Goal: Task Accomplishment & Management: Use online tool/utility

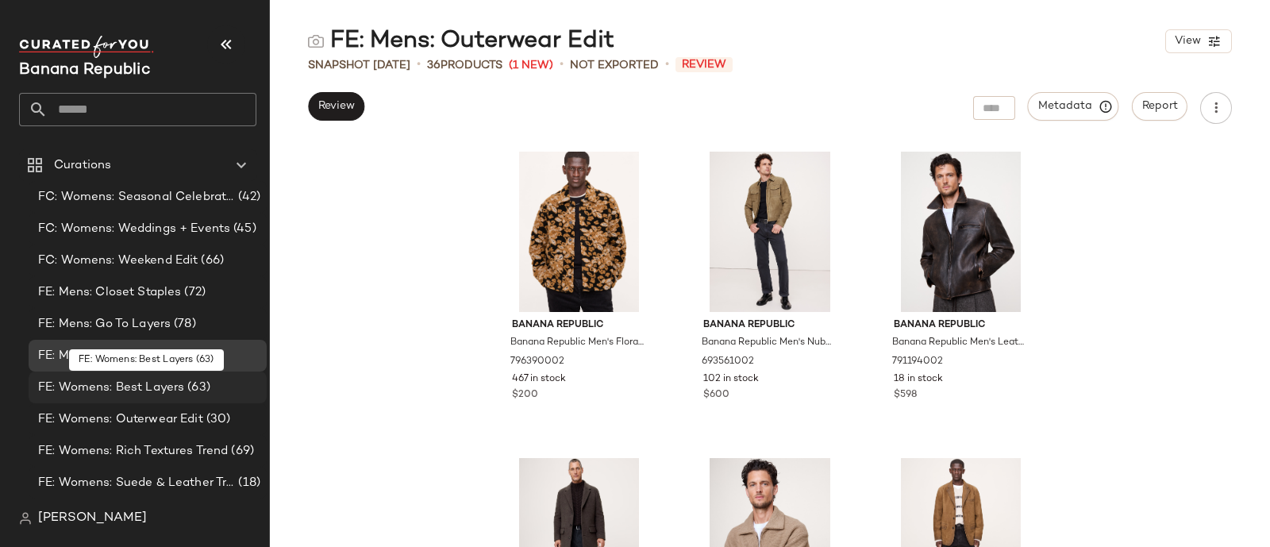
click at [160, 398] on div "FE: Womens: Best Layers (63)" at bounding box center [148, 388] width 238 height 32
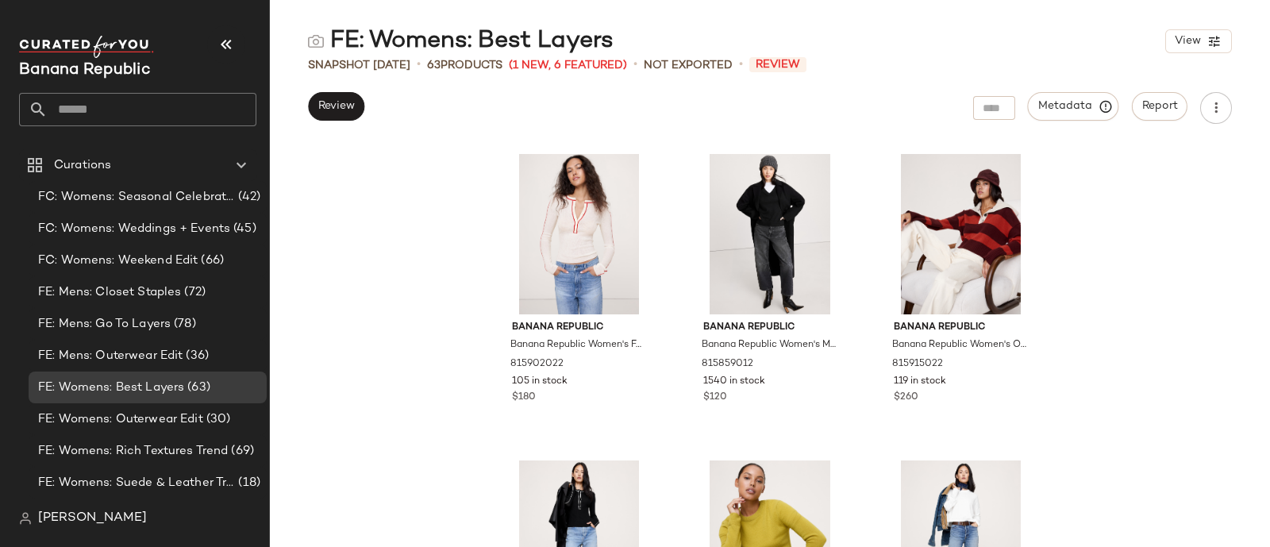
scroll to position [4913, 0]
click at [446, 360] on div "Banana Republic Banana Republic Women's Featherweight Cashmere Henley Cream Whi…" at bounding box center [770, 345] width 1000 height 404
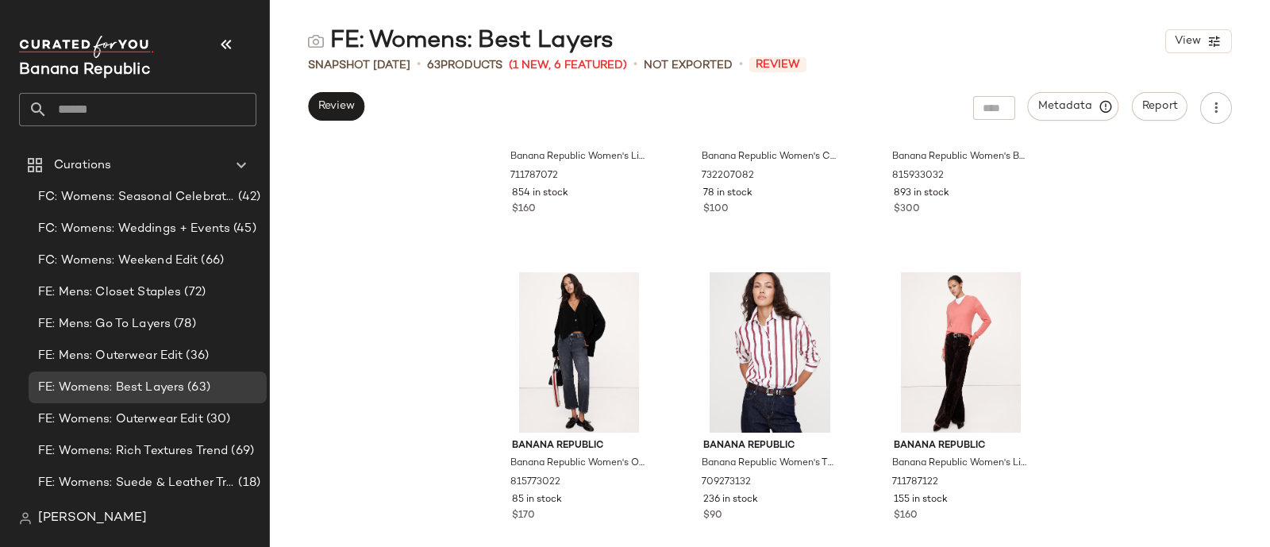
scroll to position [4181, 0]
click at [550, 64] on span "(1 New, 6 Featured)" at bounding box center [568, 65] width 118 height 17
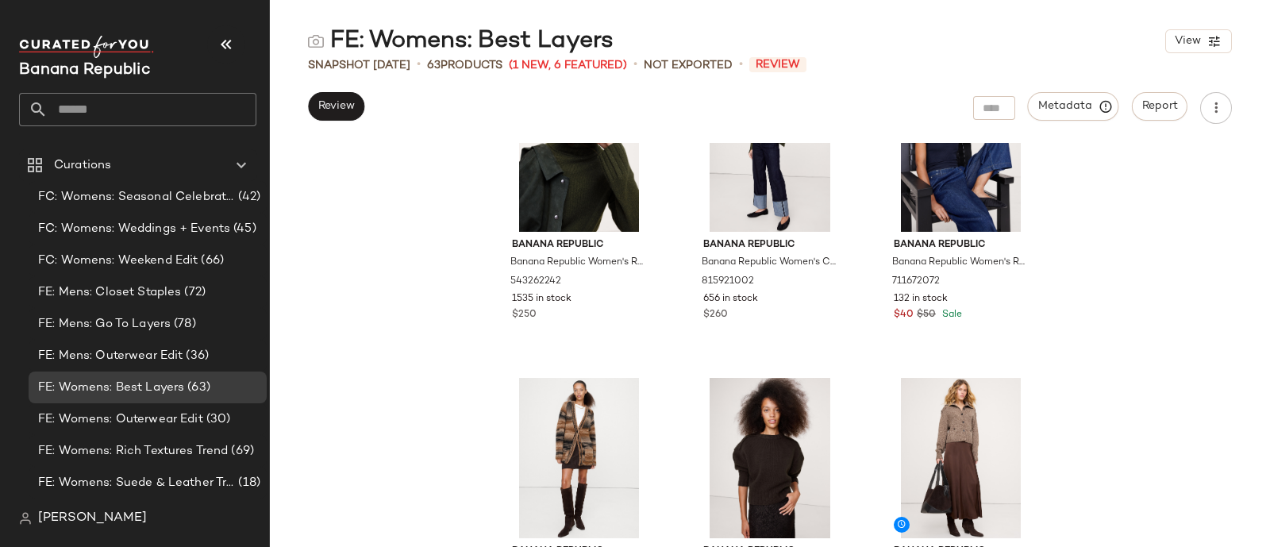
scroll to position [1789, 0]
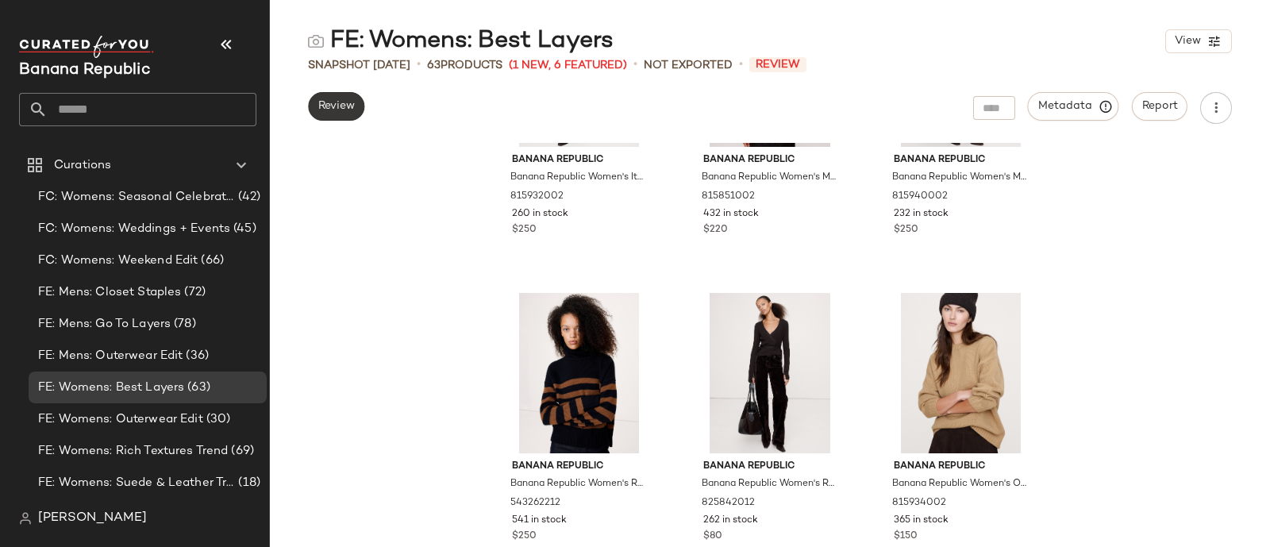
click at [346, 115] on button "Review" at bounding box center [336, 106] width 56 height 29
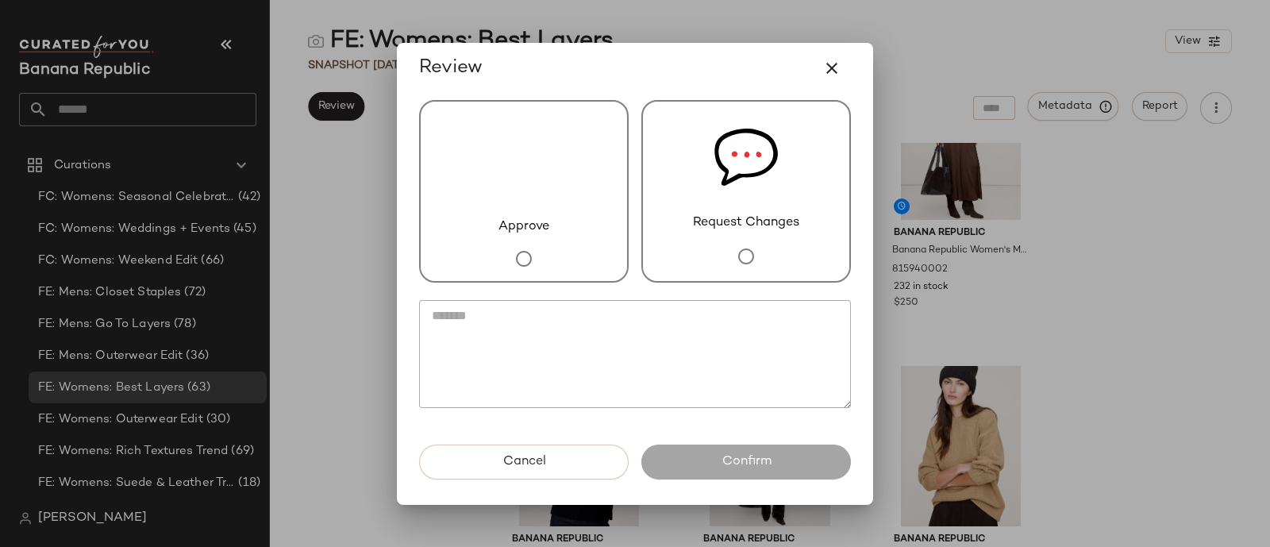
scroll to position [1943, 0]
click at [590, 214] on div "Approve" at bounding box center [524, 191] width 210 height 183
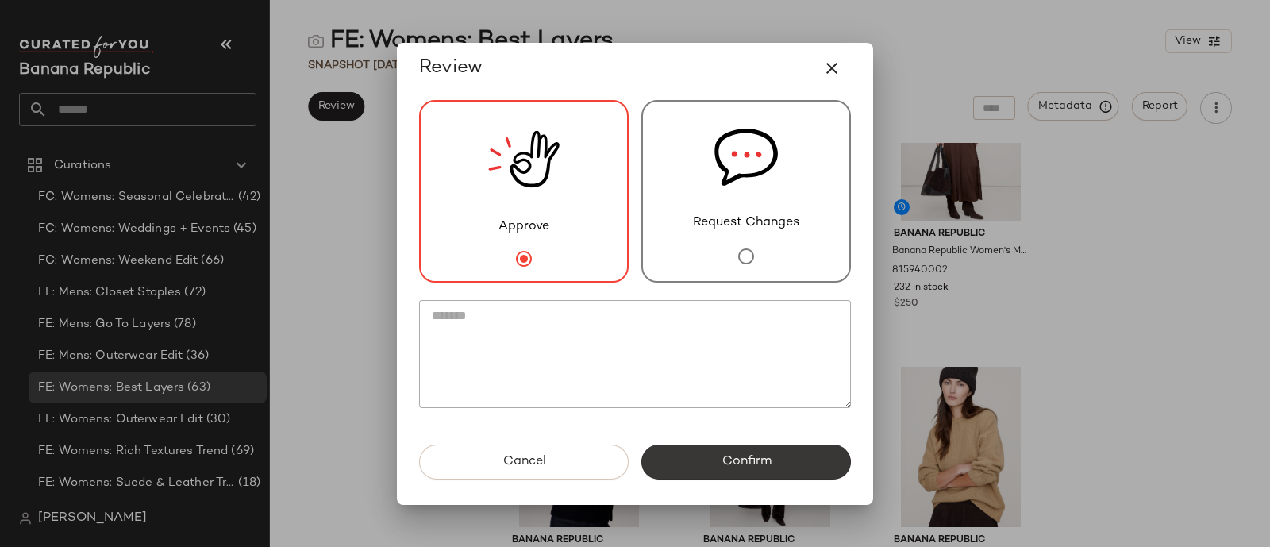
click at [767, 458] on span "Confirm" at bounding box center [746, 461] width 50 height 15
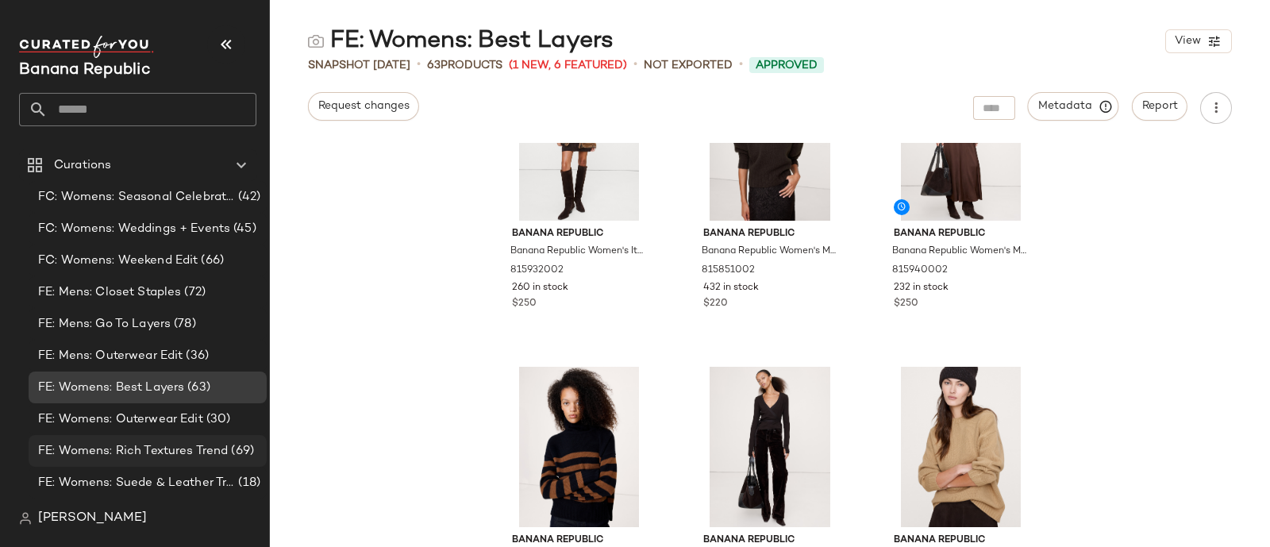
click at [163, 450] on span "FE: Womens: Rich Textures Trend" at bounding box center [133, 451] width 190 height 18
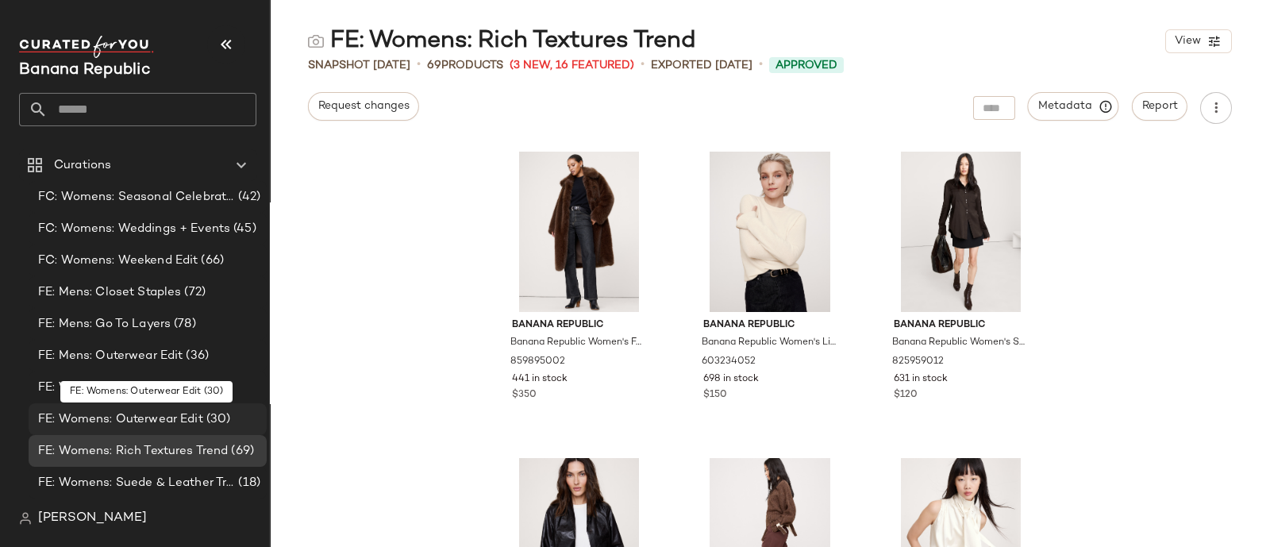
click at [169, 414] on span "FE: Womens: Outerwear Edit" at bounding box center [120, 420] width 165 height 18
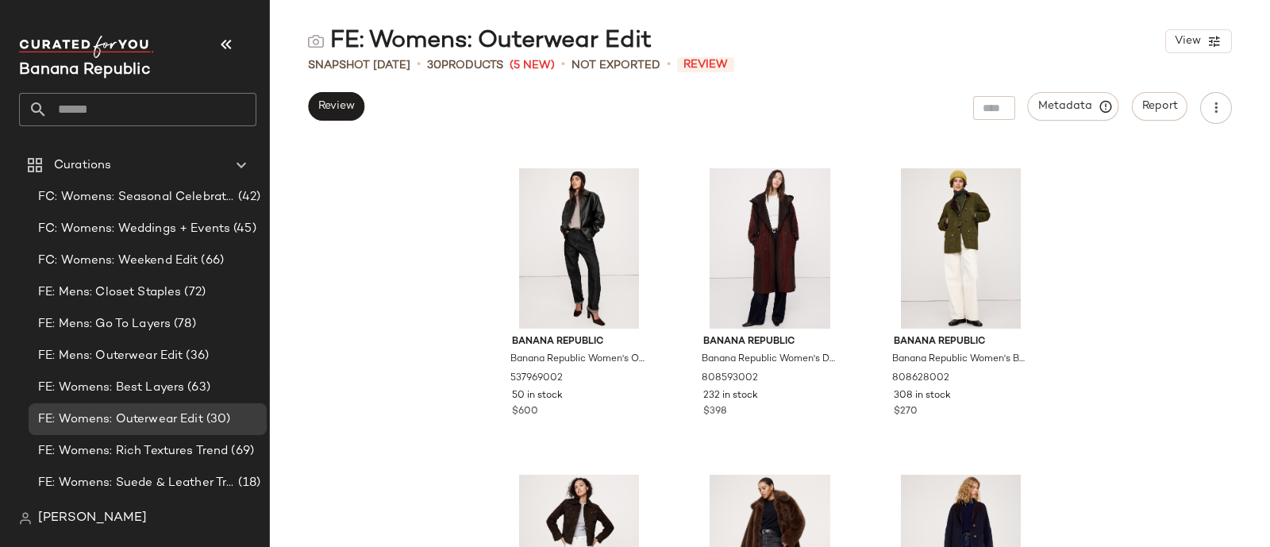
scroll to position [1807, 0]
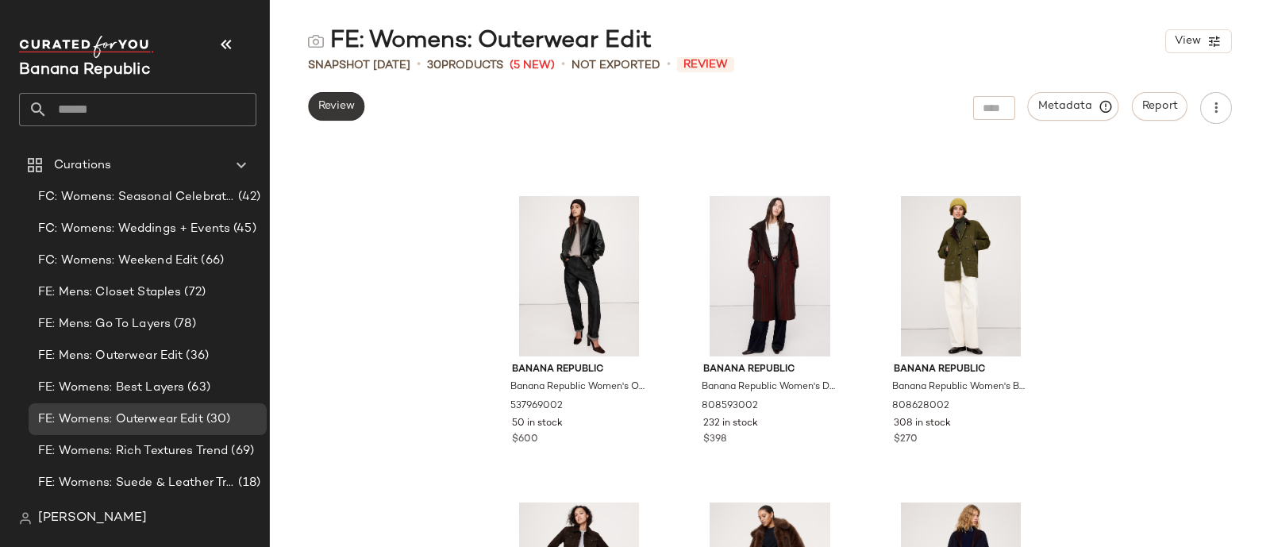
click at [333, 104] on span "Review" at bounding box center [336, 106] width 37 height 13
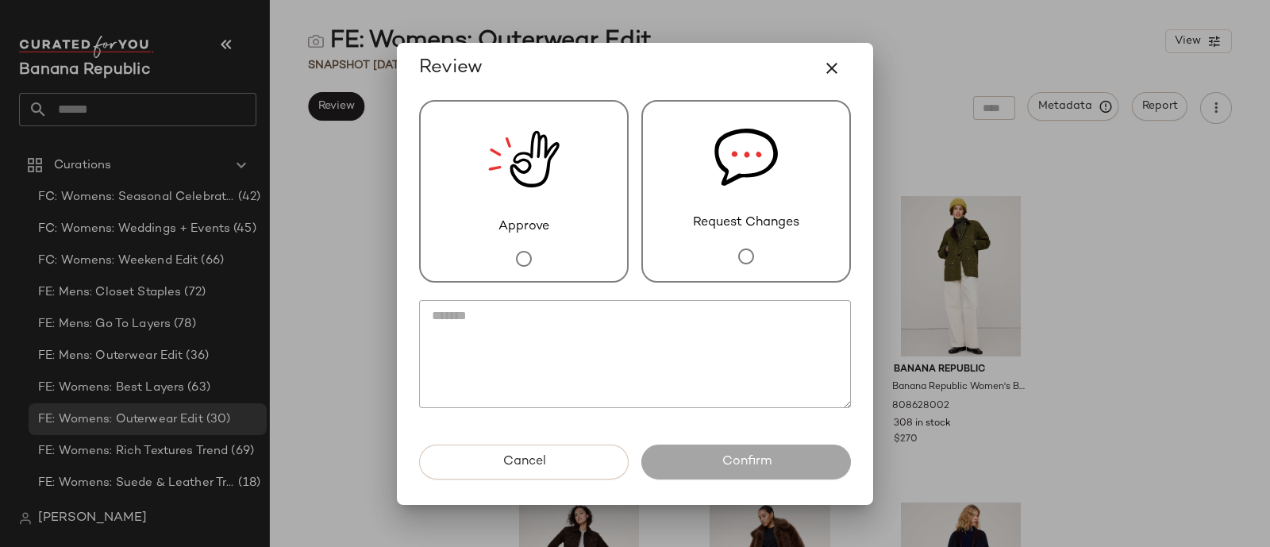
click at [758, 228] on span "Request Changes" at bounding box center [746, 223] width 106 height 19
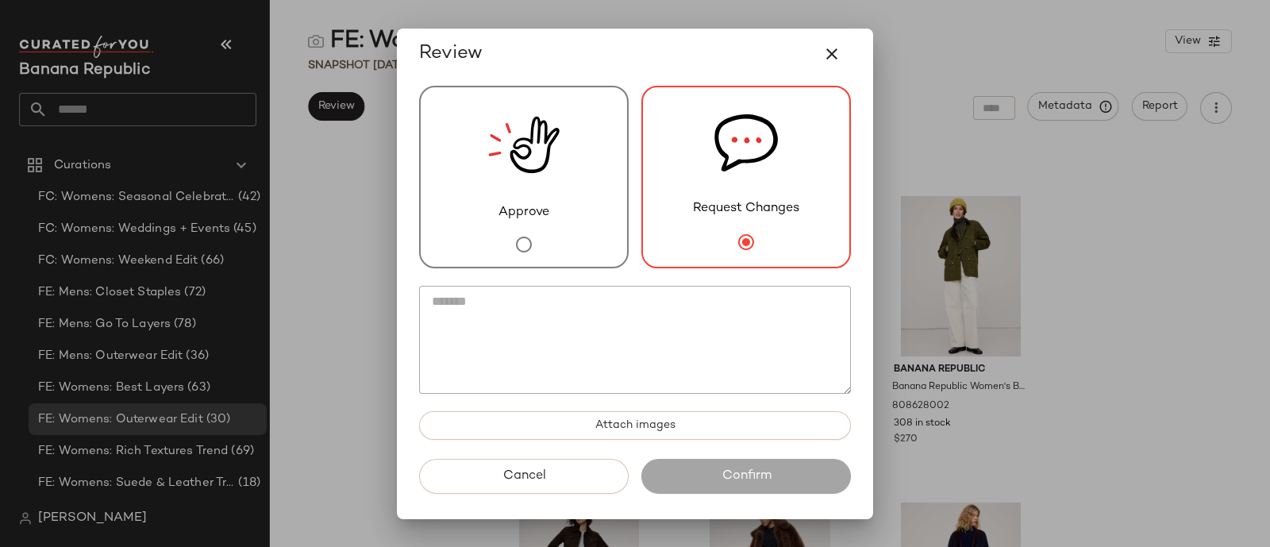
click at [623, 347] on textarea at bounding box center [635, 340] width 432 height 108
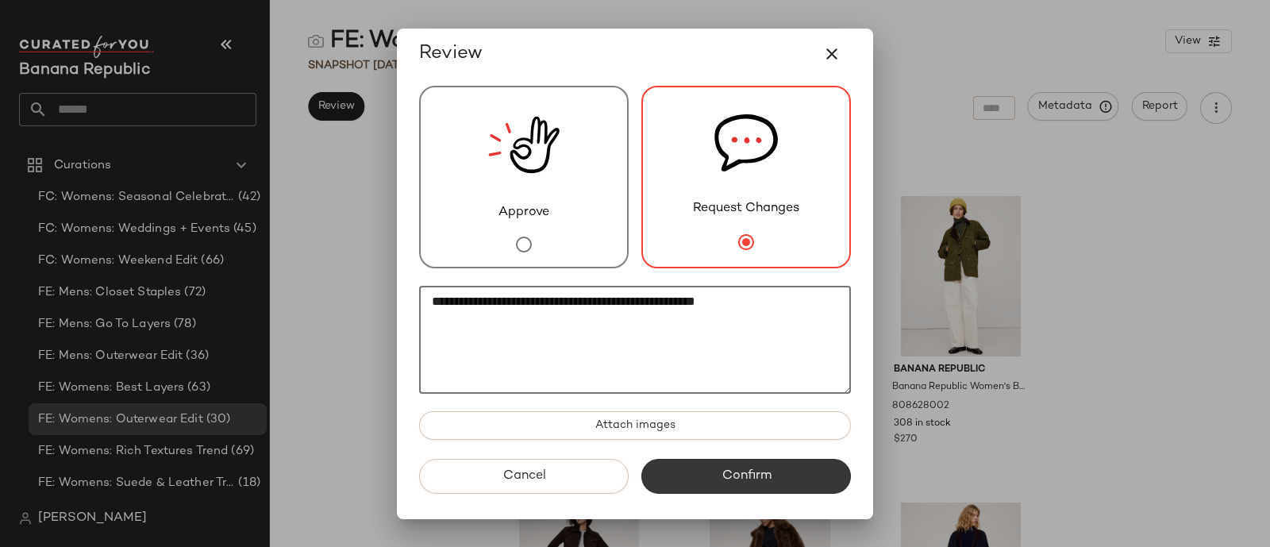
type textarea "**********"
click at [767, 470] on span "Confirm" at bounding box center [746, 475] width 50 height 15
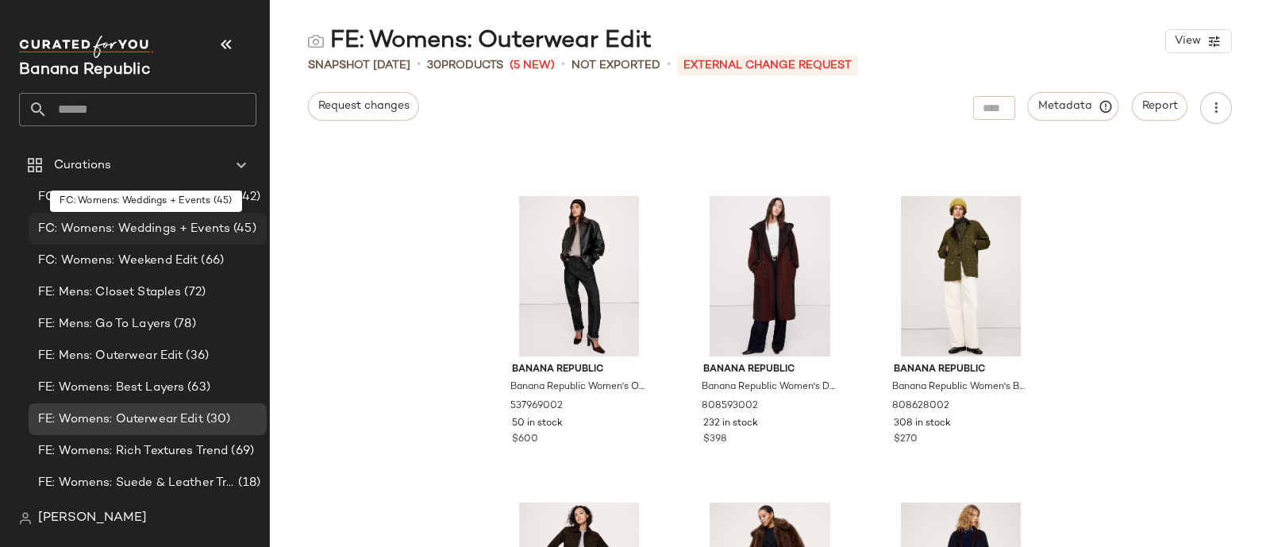
click at [143, 233] on span "FC: Womens: Weddings + Events" at bounding box center [134, 229] width 192 height 18
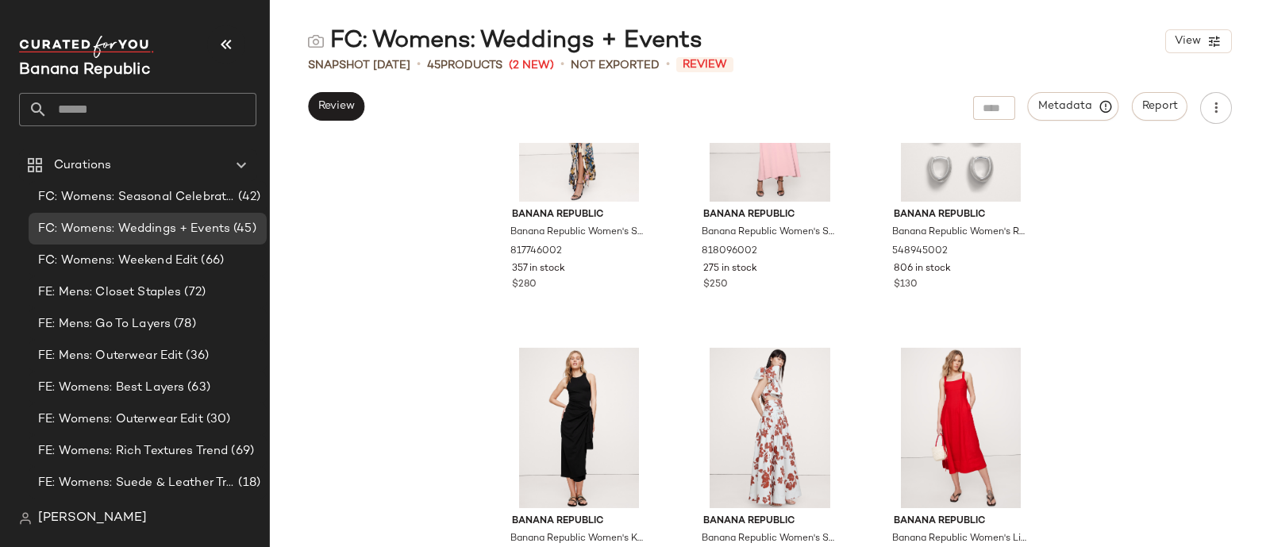
scroll to position [4196, 0]
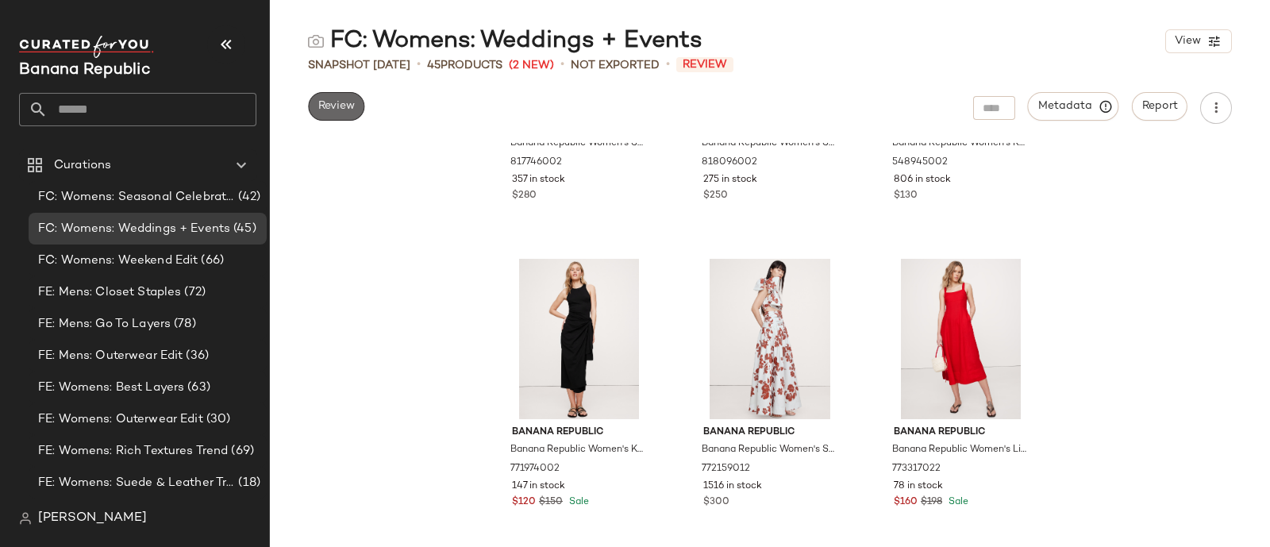
click at [336, 114] on button "Review" at bounding box center [336, 106] width 56 height 29
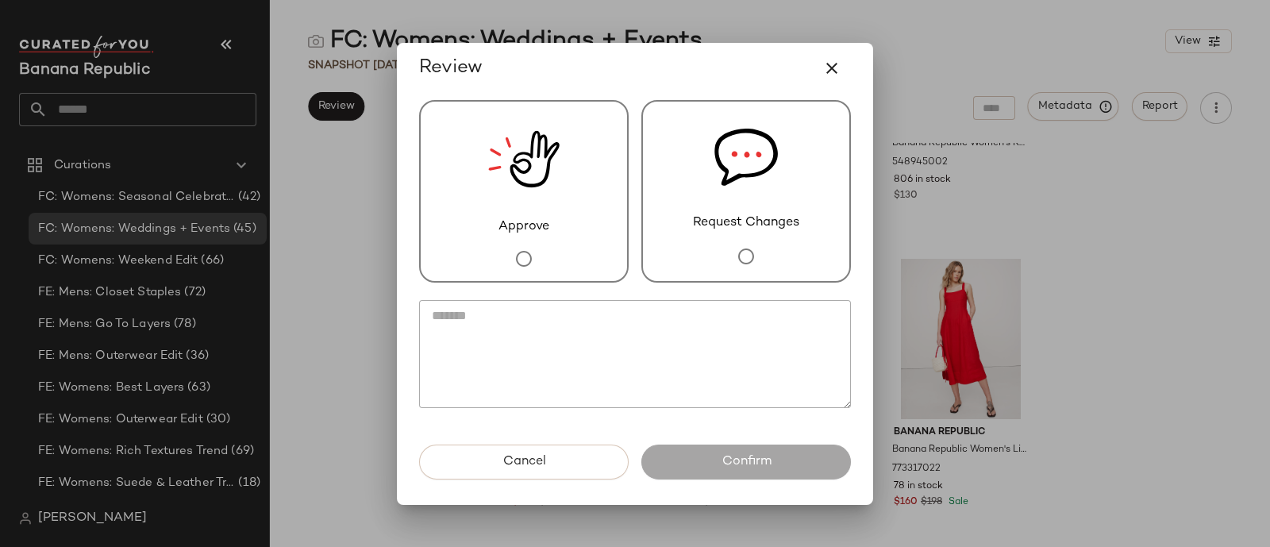
click at [503, 192] on img at bounding box center [523, 160] width 71 height 116
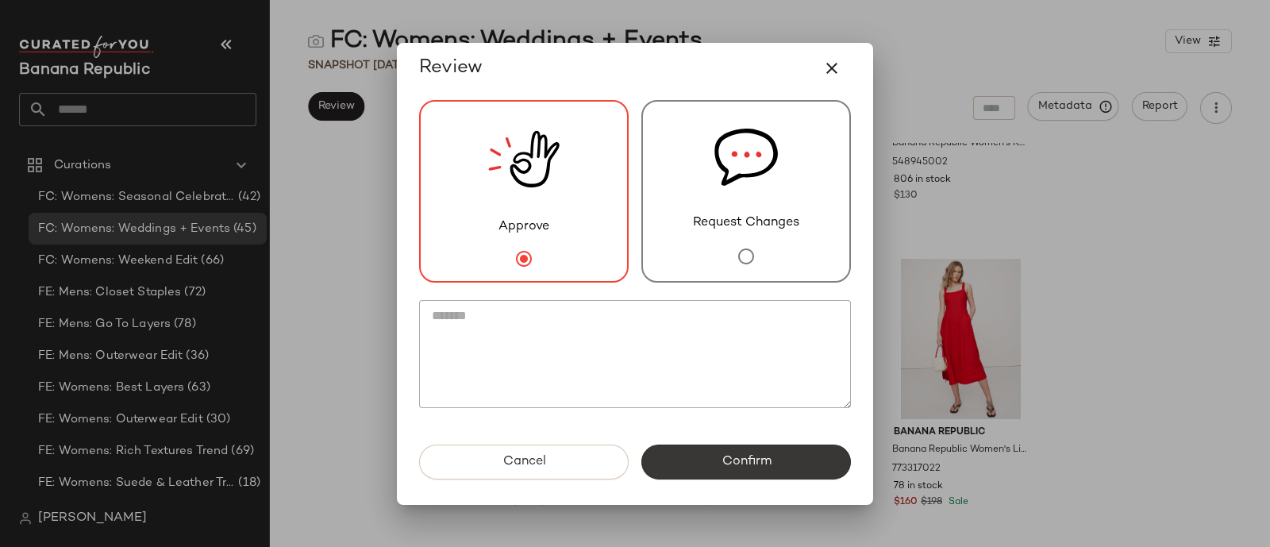
click at [752, 461] on span "Confirm" at bounding box center [746, 461] width 50 height 15
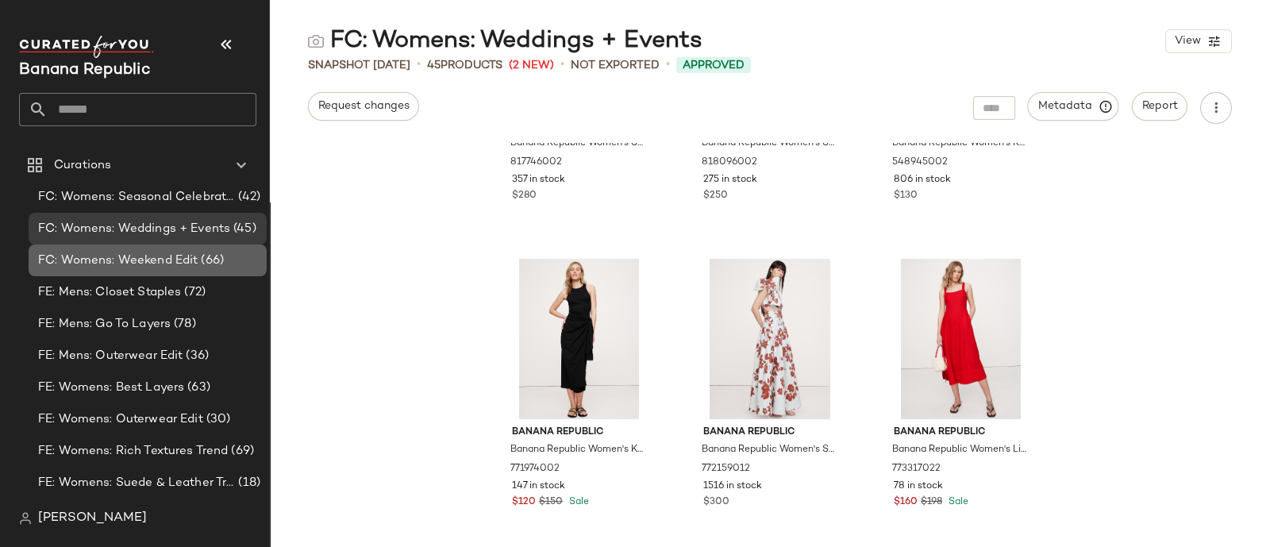
click at [115, 260] on span "FC: Womens: Weekend Edit" at bounding box center [118, 261] width 160 height 18
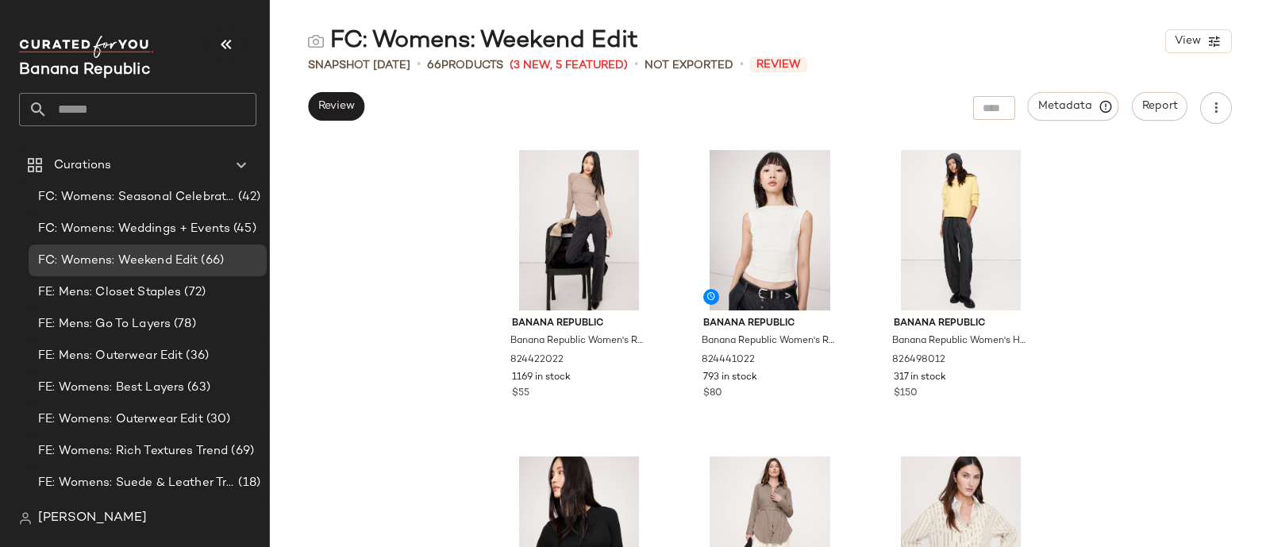
scroll to position [6341, 0]
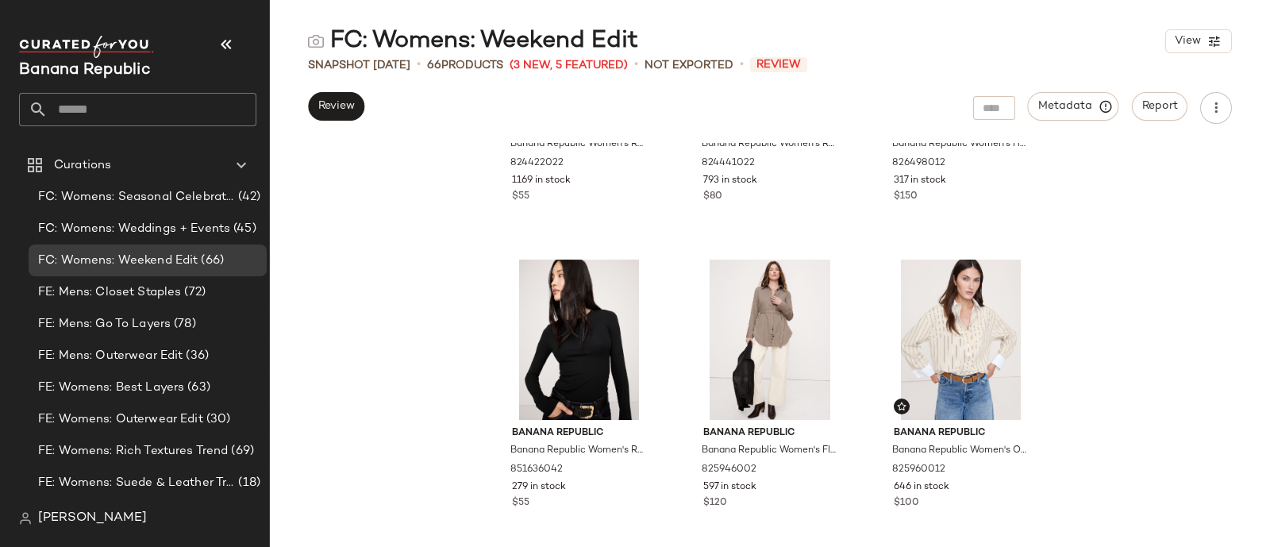
drag, startPoint x: 439, startPoint y: 421, endPoint x: 440, endPoint y: 287, distance: 133.4
click at [440, 287] on div "Banana Republic Banana Republic Women's Ribbed Curved-Hem T-Shirt River Bank Be…" at bounding box center [770, 345] width 1000 height 404
click at [353, 110] on span "Review" at bounding box center [336, 106] width 37 height 13
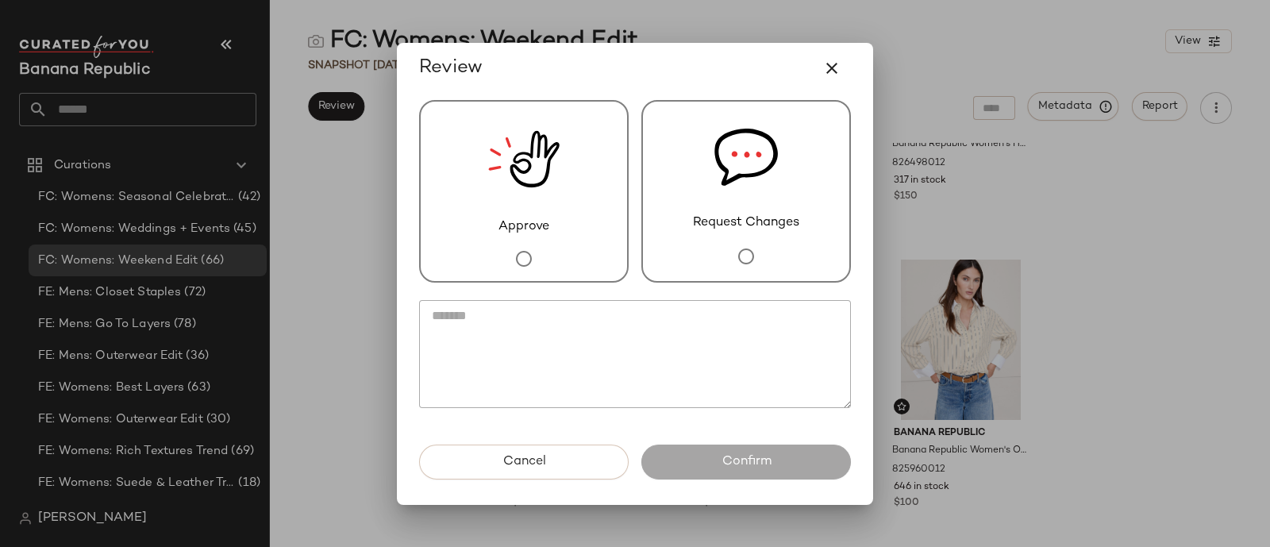
click at [548, 238] on div "Approve" at bounding box center [524, 191] width 210 height 183
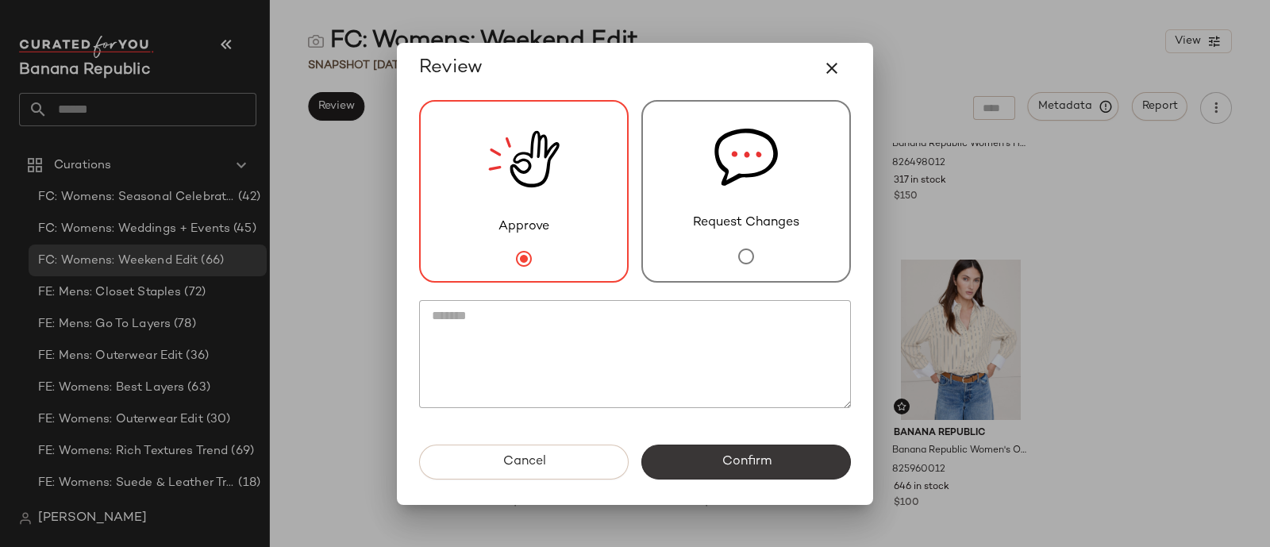
click at [758, 456] on span "Confirm" at bounding box center [746, 461] width 50 height 15
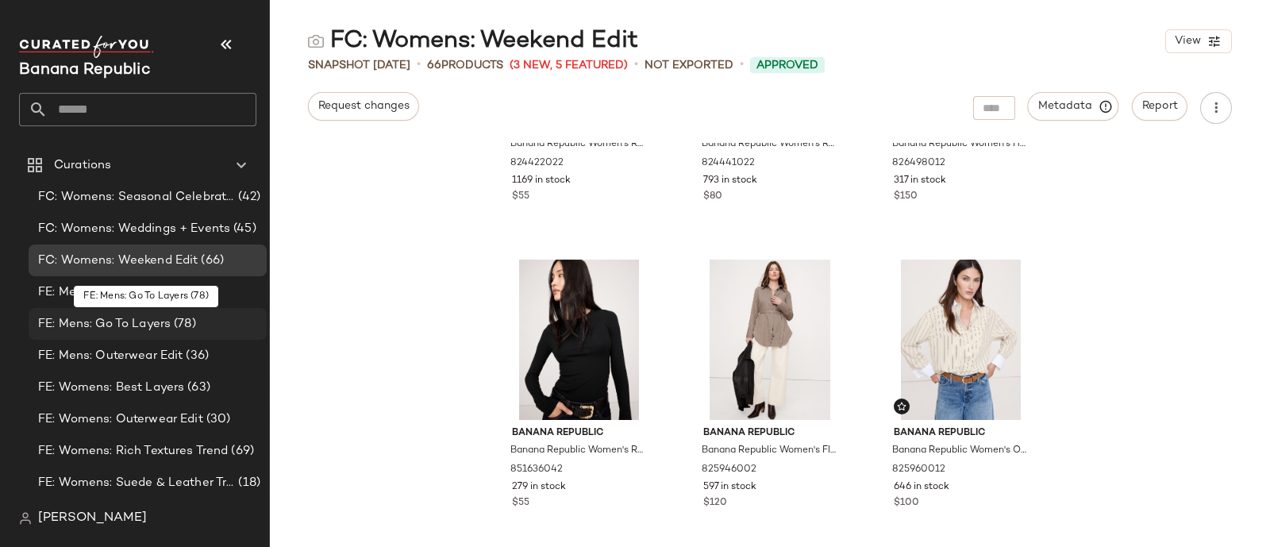
click at [185, 315] on span "(78)" at bounding box center [183, 324] width 25 height 18
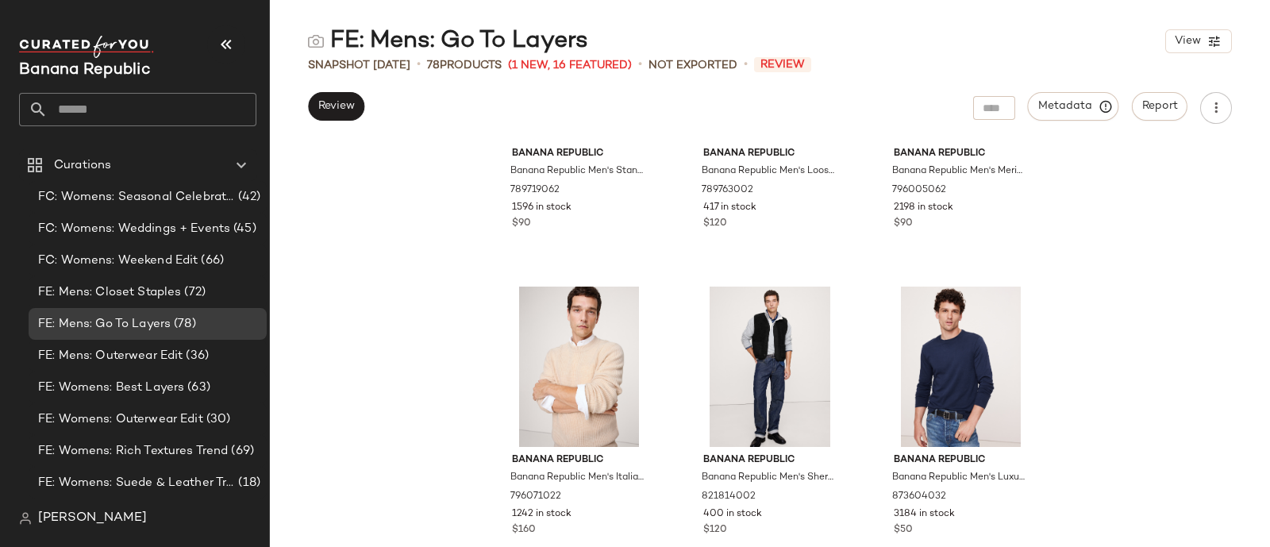
scroll to position [812, 0]
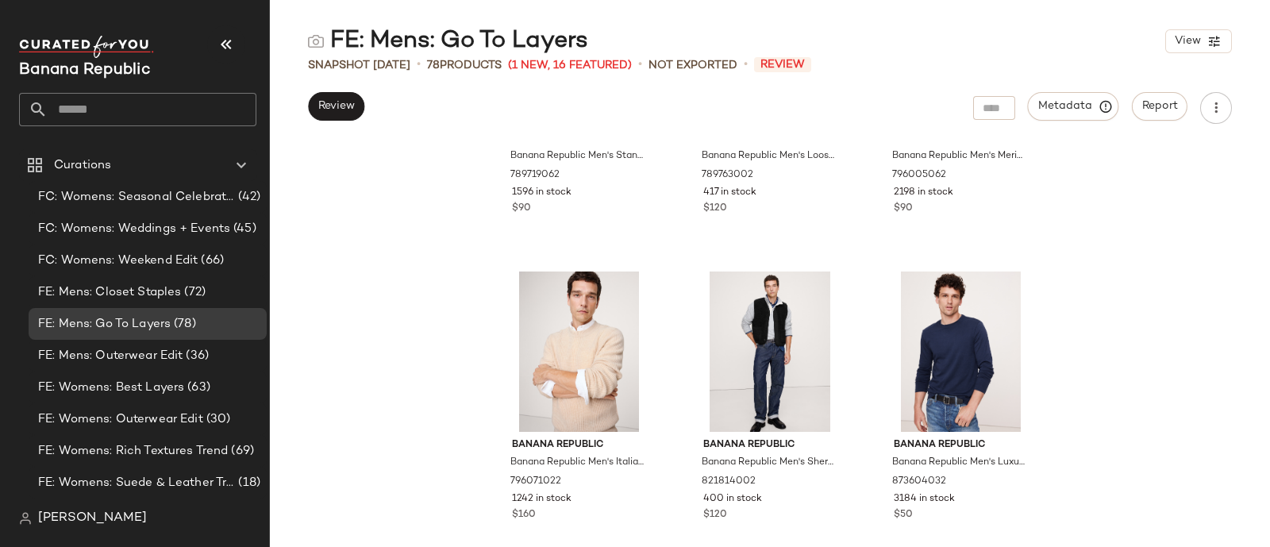
click at [407, 312] on div "Banana Republic Banana Republic Men's Standard-Fit Corduroy Shirt Medium Blue S…" at bounding box center [770, 345] width 1000 height 404
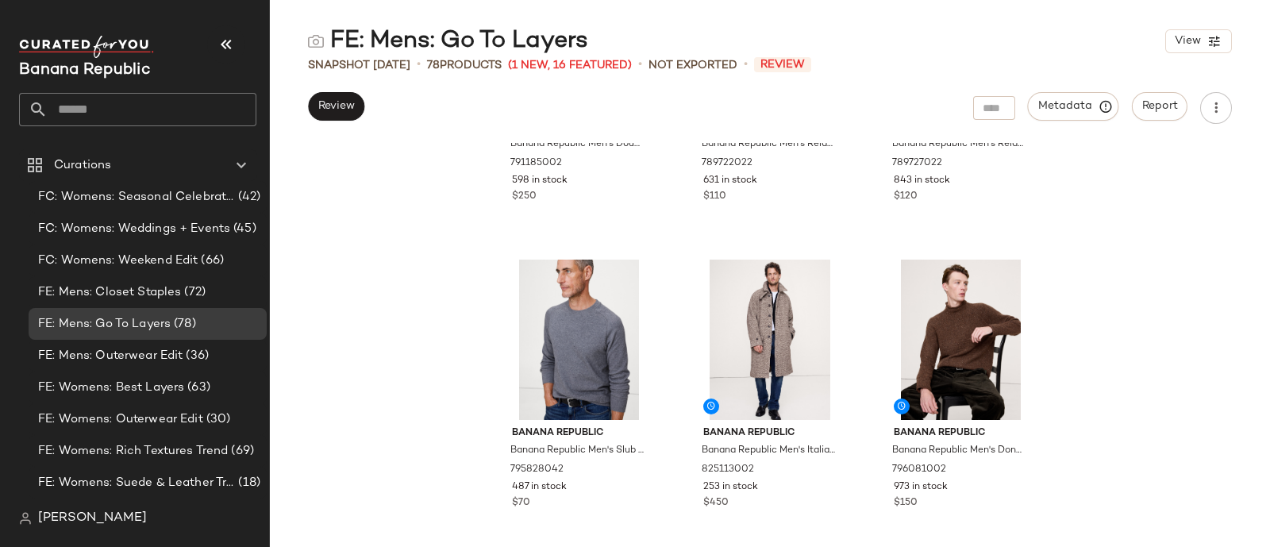
scroll to position [7355, 0]
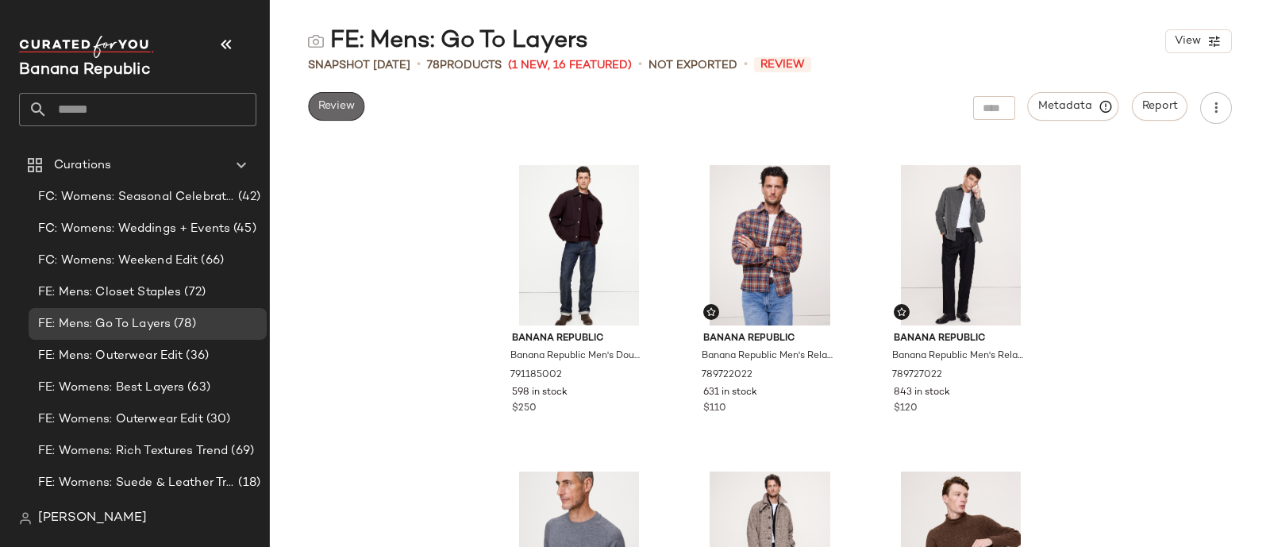
click at [345, 101] on span "Review" at bounding box center [336, 106] width 37 height 13
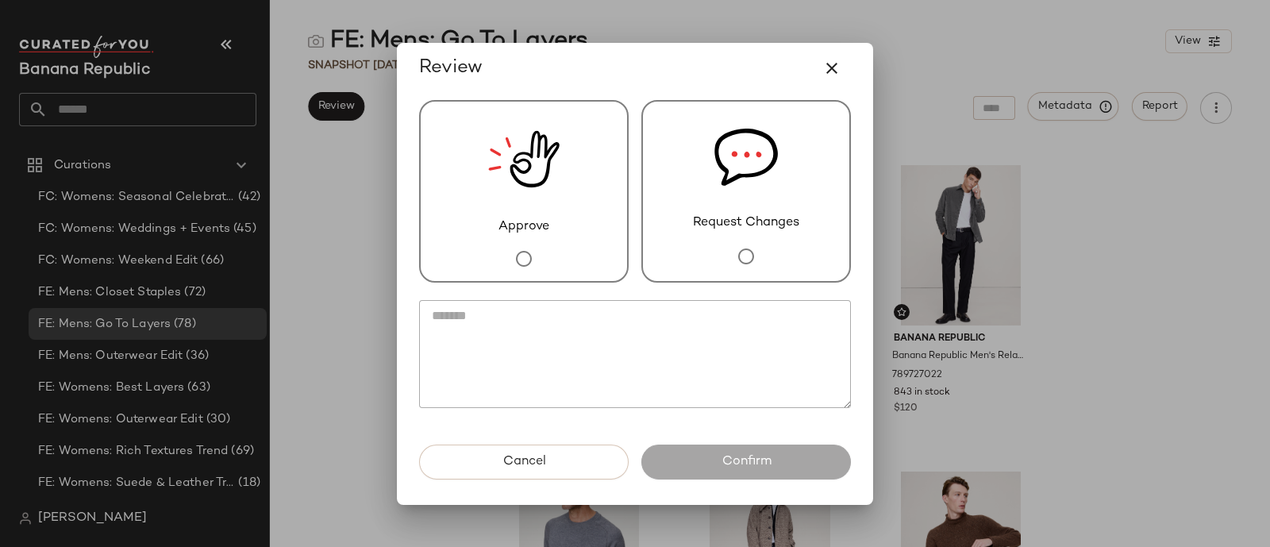
click at [533, 215] on img at bounding box center [523, 160] width 71 height 116
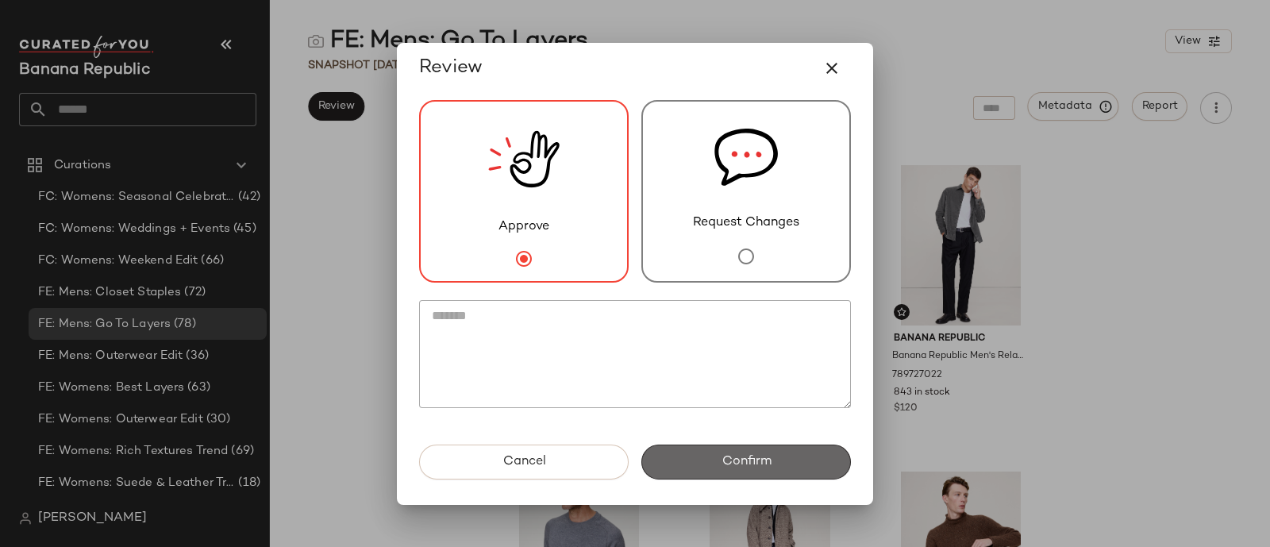
click at [761, 466] on span "Confirm" at bounding box center [746, 461] width 50 height 15
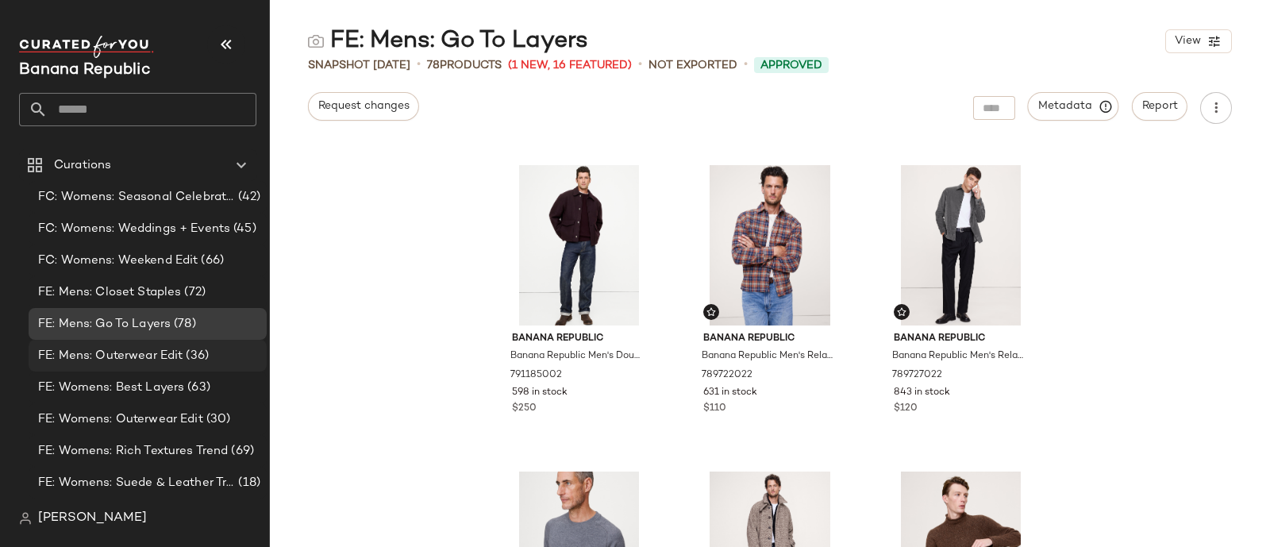
click at [156, 352] on span "FE: Mens: Outerwear Edit" at bounding box center [110, 356] width 145 height 18
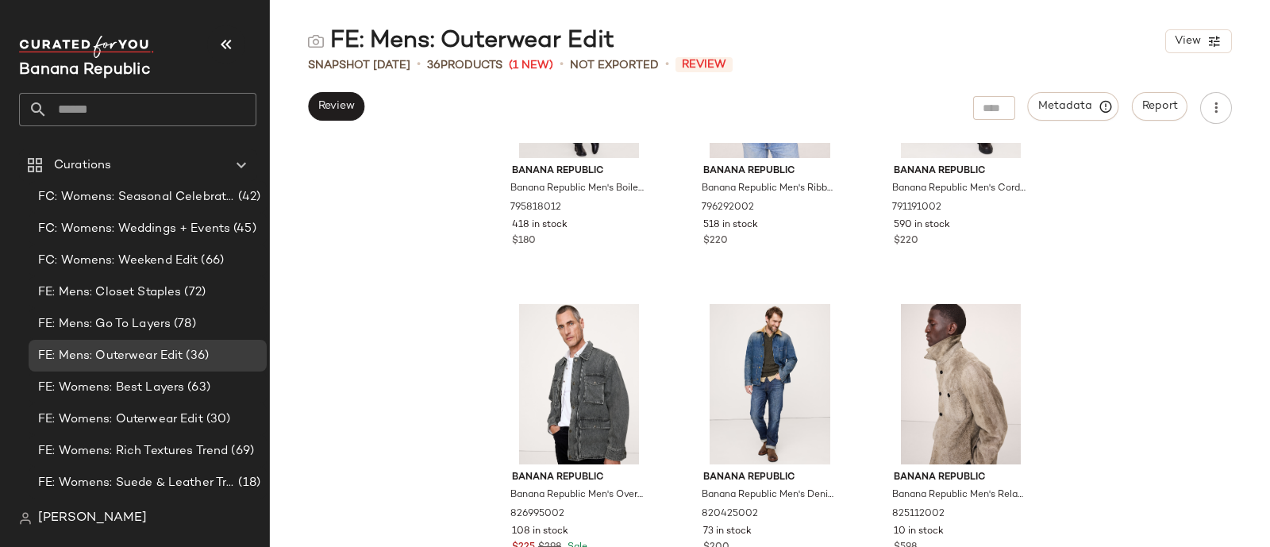
scroll to position [3276, 0]
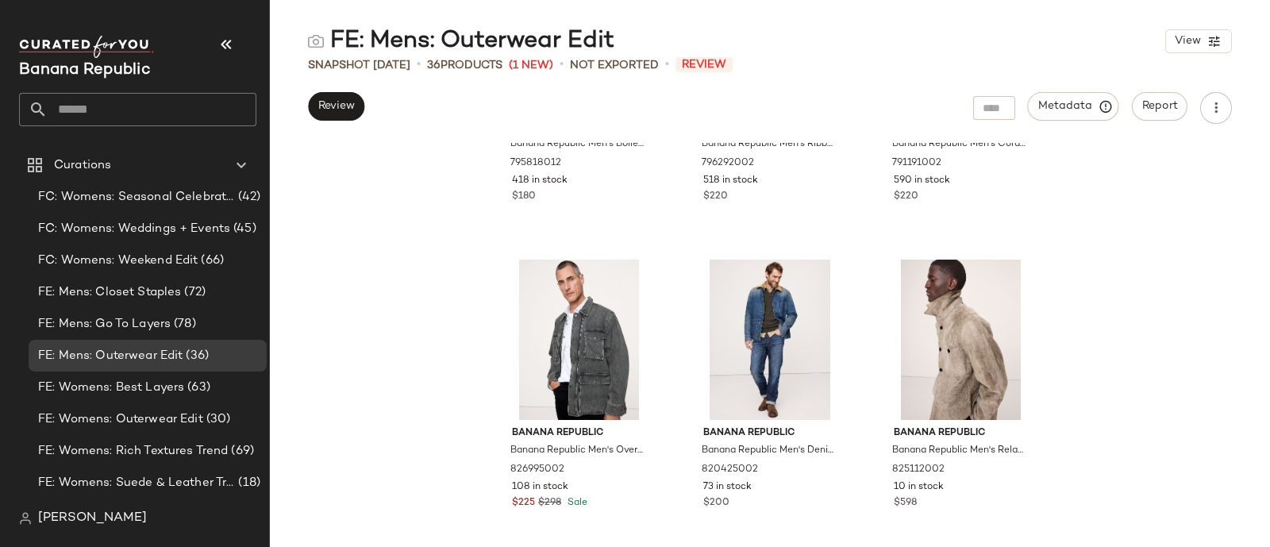
click at [337, 121] on div "Review" at bounding box center [336, 108] width 56 height 32
click at [337, 106] on span "Review" at bounding box center [336, 106] width 37 height 13
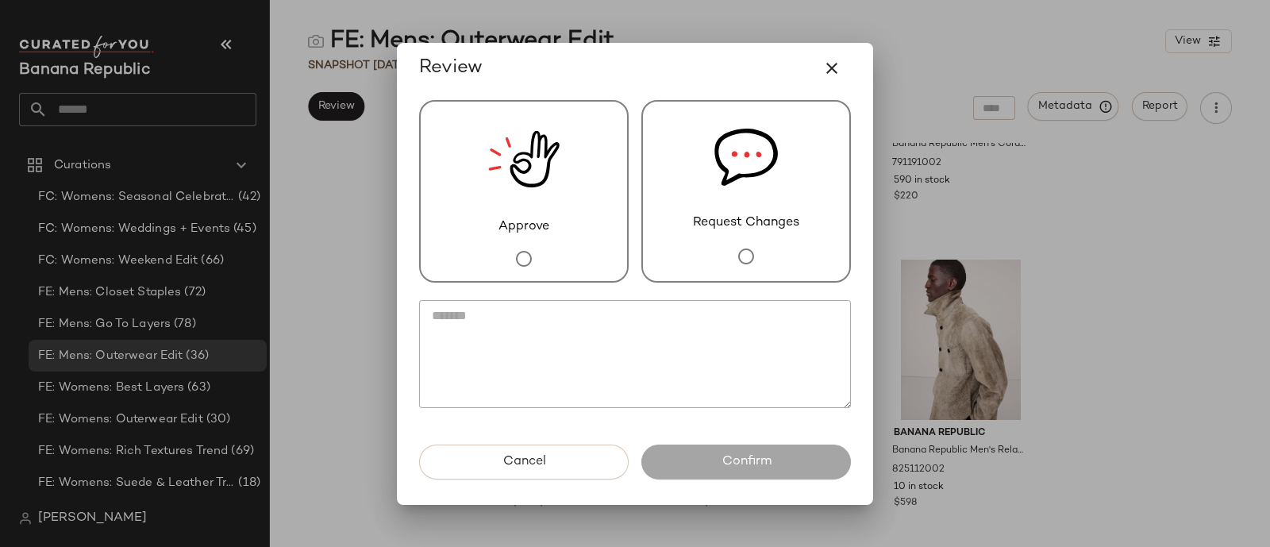
click at [616, 206] on div "Approve" at bounding box center [524, 191] width 210 height 183
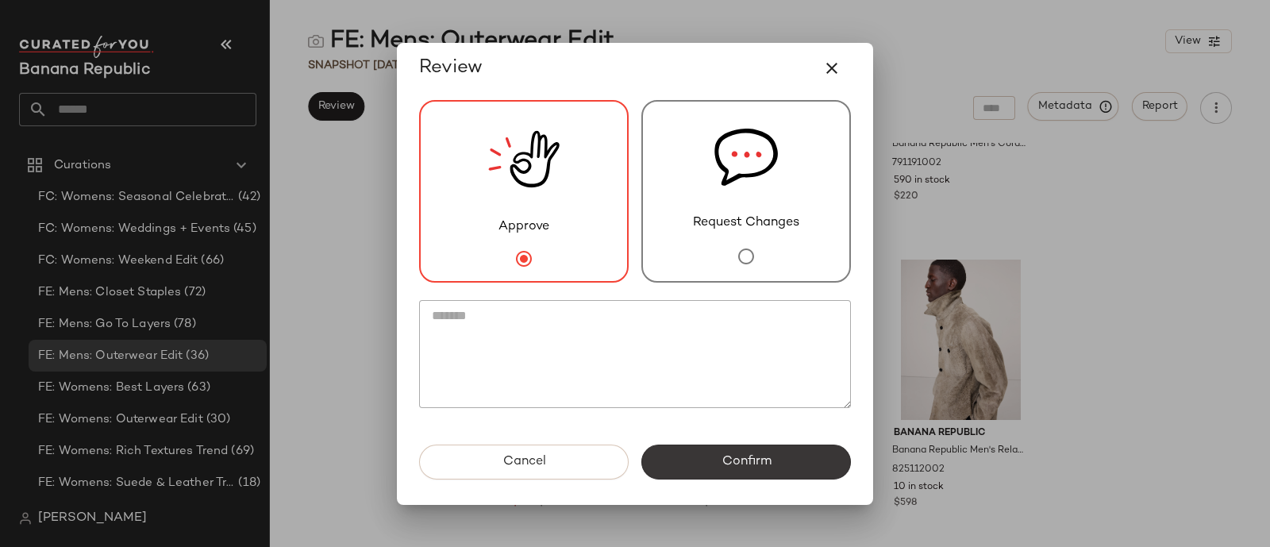
click at [754, 465] on span "Confirm" at bounding box center [746, 461] width 50 height 15
